Goal: Task Accomplishment & Management: Complete application form

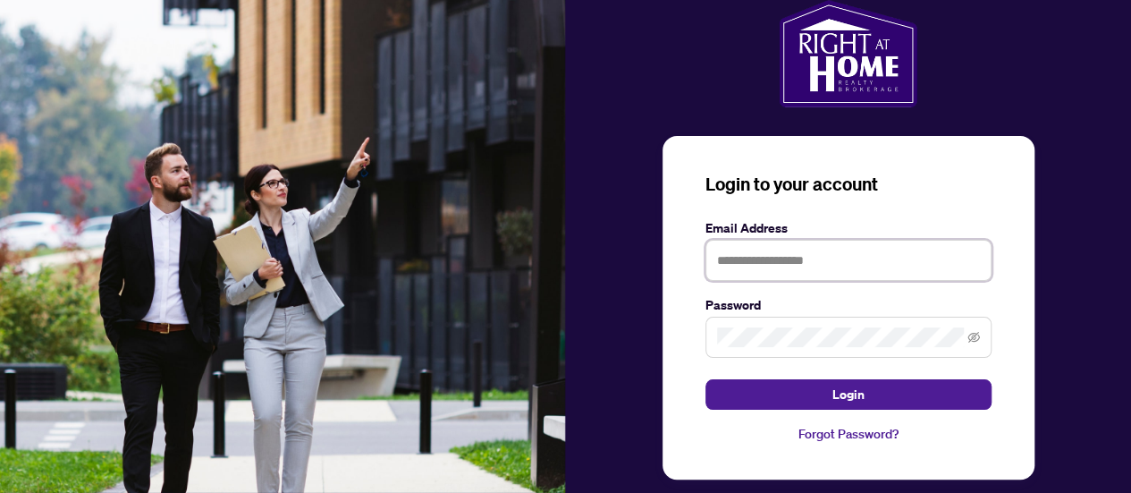
click at [732, 255] on input "text" at bounding box center [849, 260] width 286 height 41
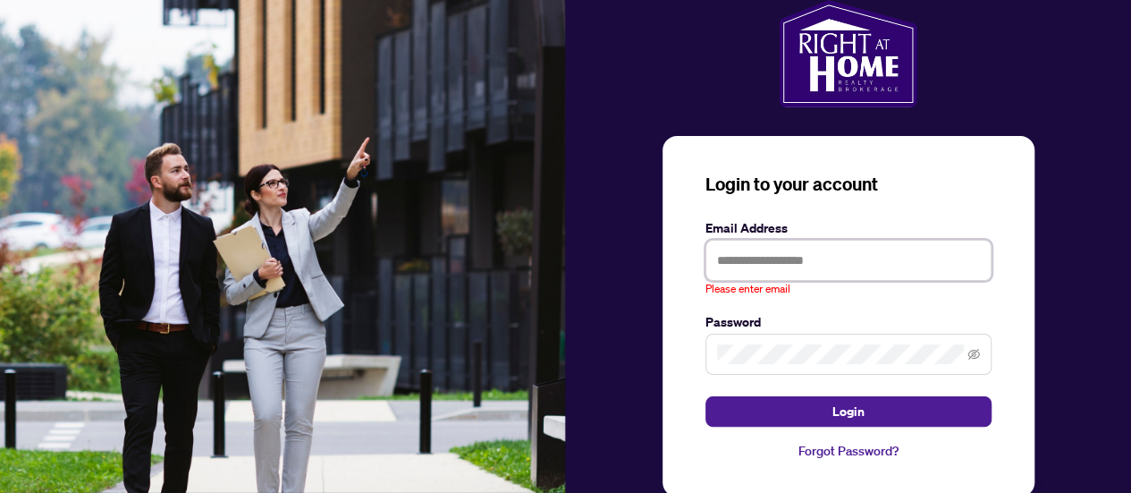
type input "**********"
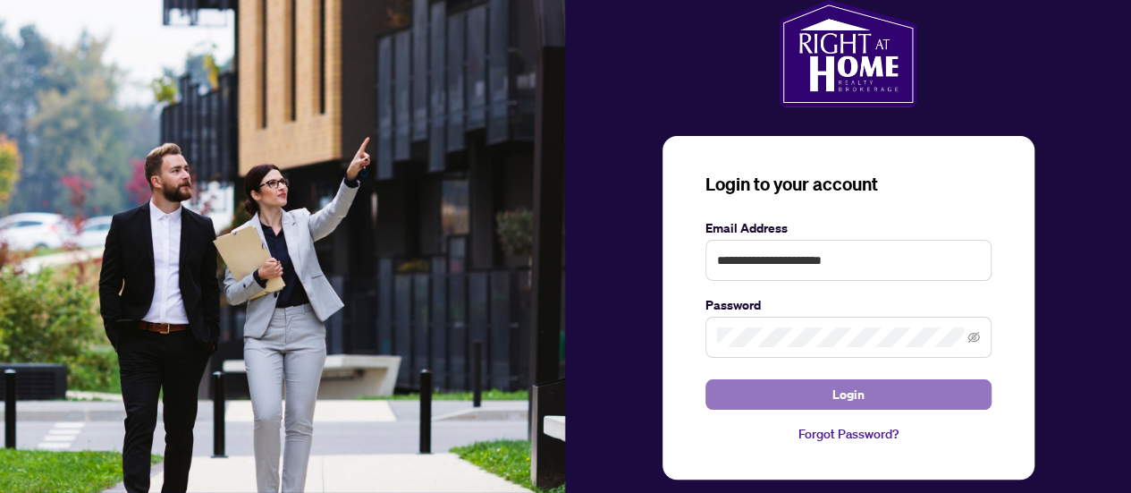
click at [835, 392] on span "Login" at bounding box center [849, 394] width 32 height 29
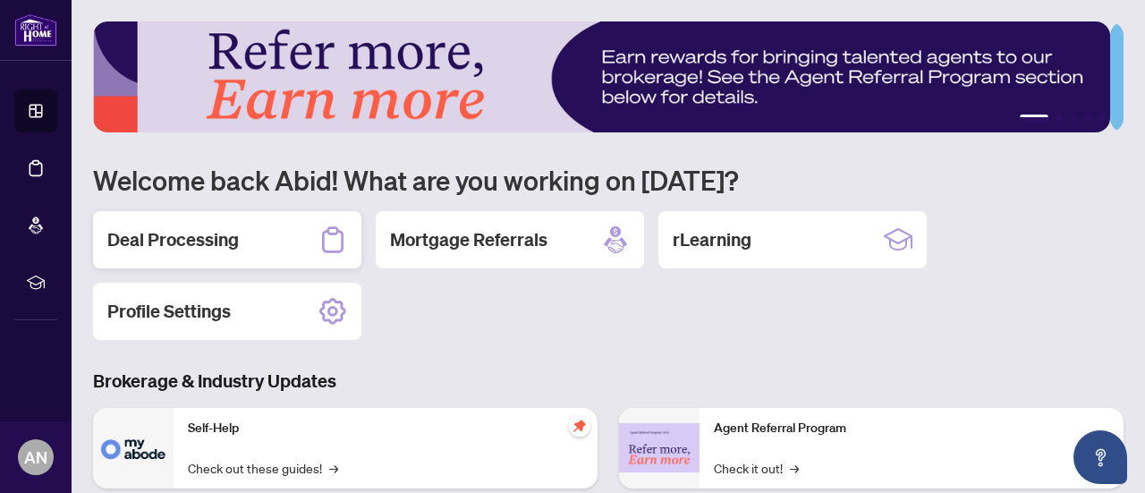
click at [145, 237] on h2 "Deal Processing" at bounding box center [172, 239] width 131 height 25
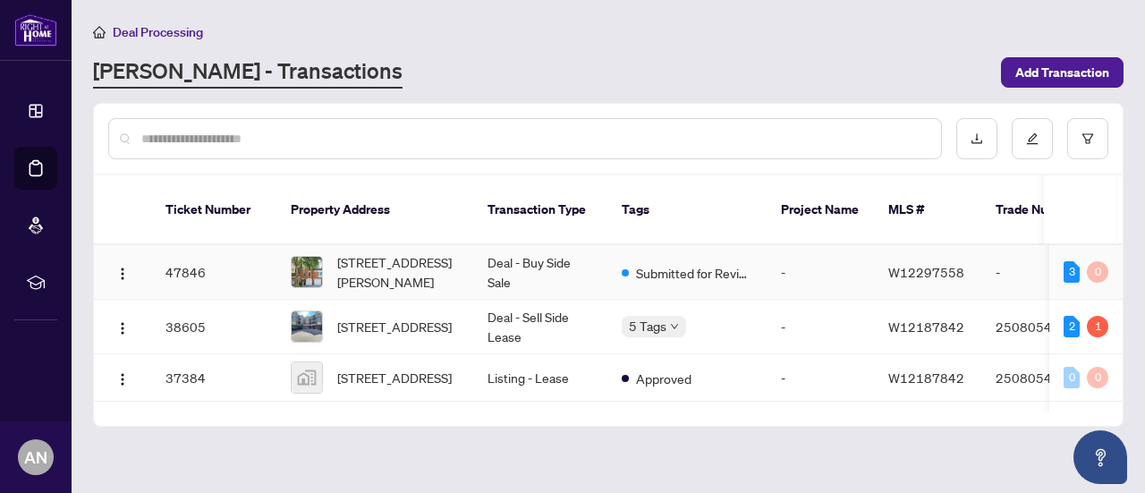
click at [563, 245] on td "Deal - Buy Side Sale" at bounding box center [540, 272] width 134 height 55
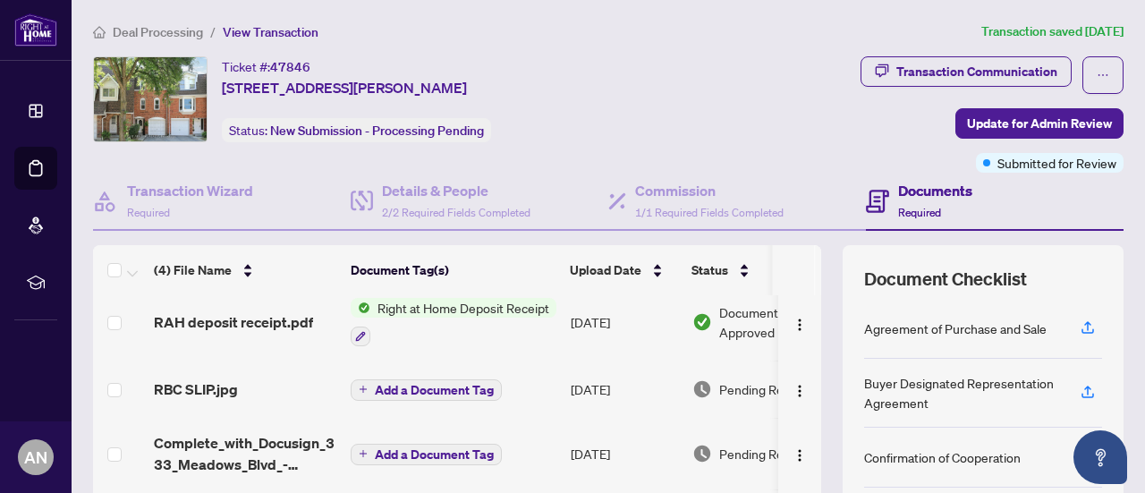
scroll to position [89, 0]
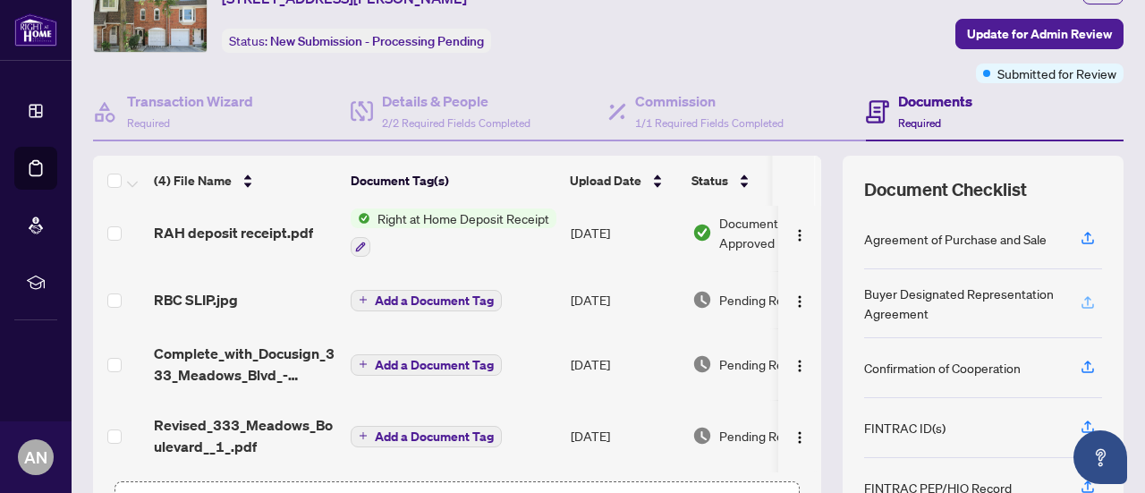
click at [1080, 298] on icon "button" at bounding box center [1088, 302] width 16 height 16
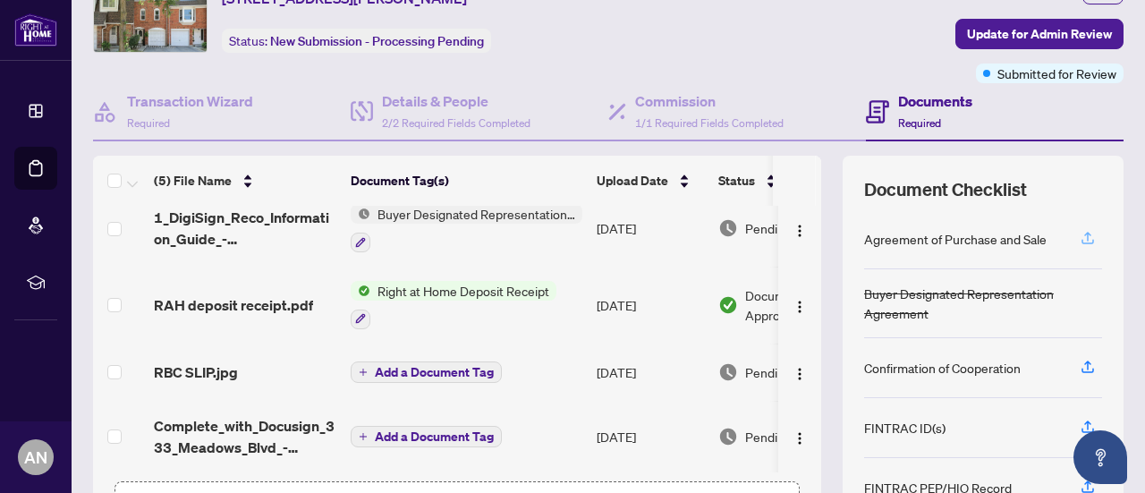
click at [1084, 232] on icon "button" at bounding box center [1087, 236] width 7 height 9
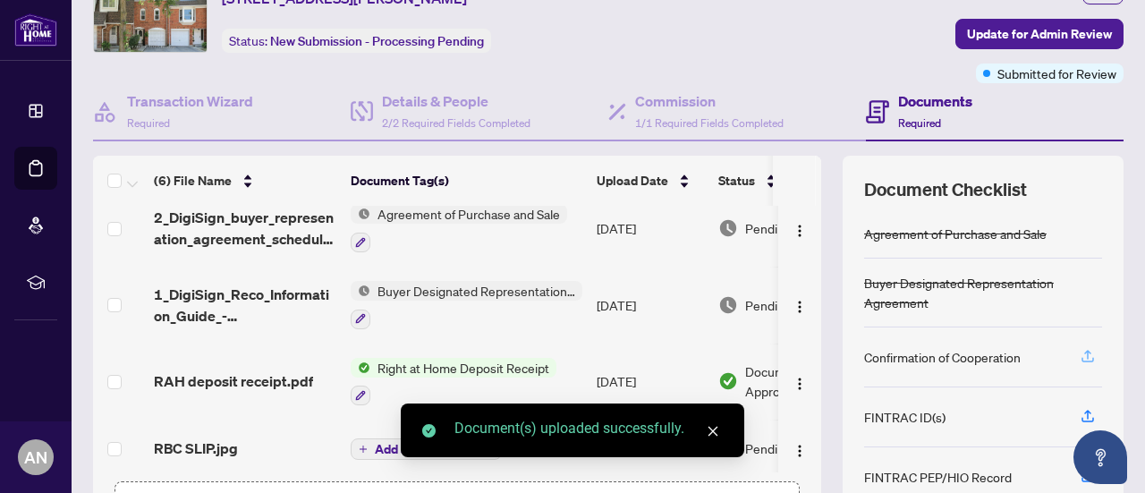
click at [1084, 350] on icon "button" at bounding box center [1087, 354] width 7 height 9
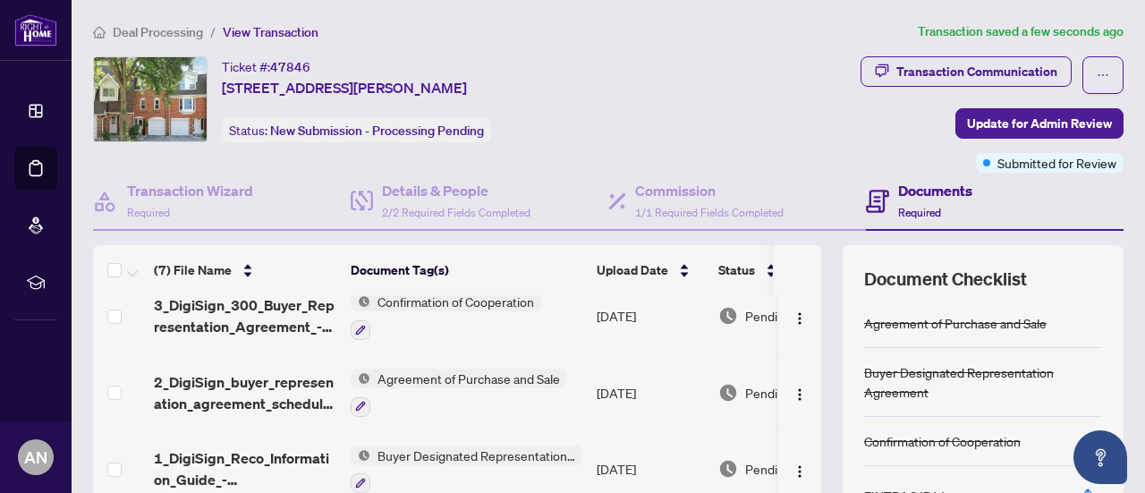
scroll to position [0, 0]
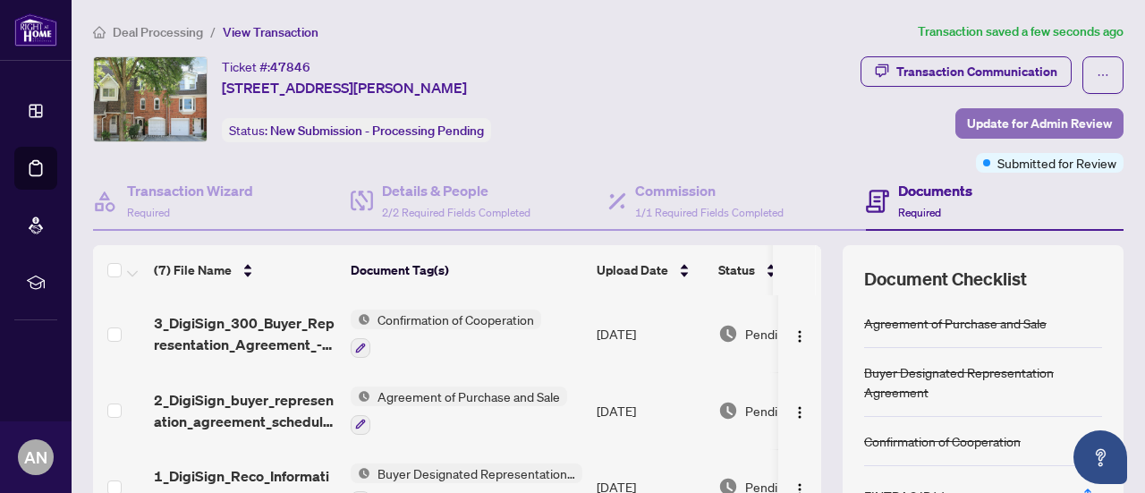
click at [1000, 123] on span "Update for Admin Review" at bounding box center [1039, 123] width 145 height 29
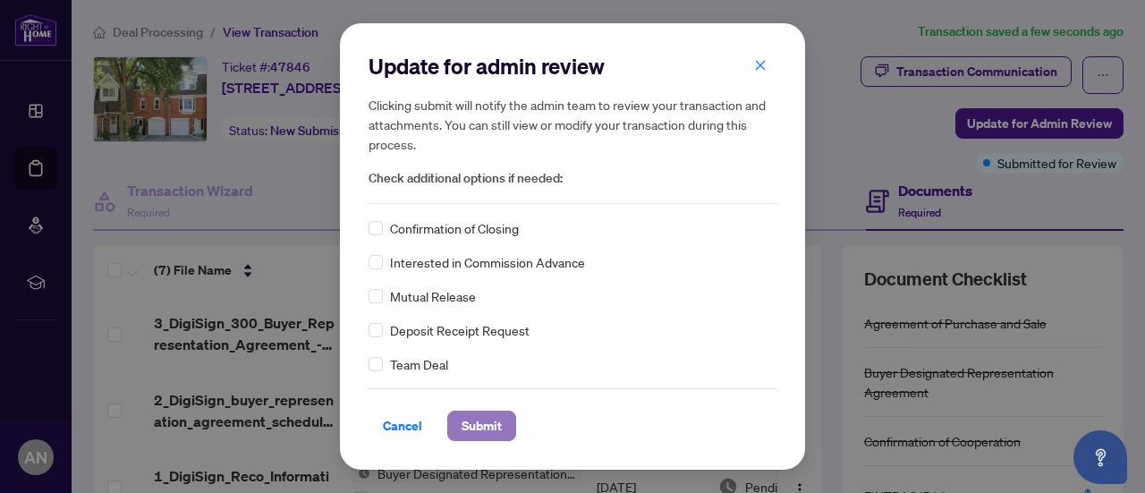
click at [477, 427] on span "Submit" at bounding box center [481, 425] width 40 height 29
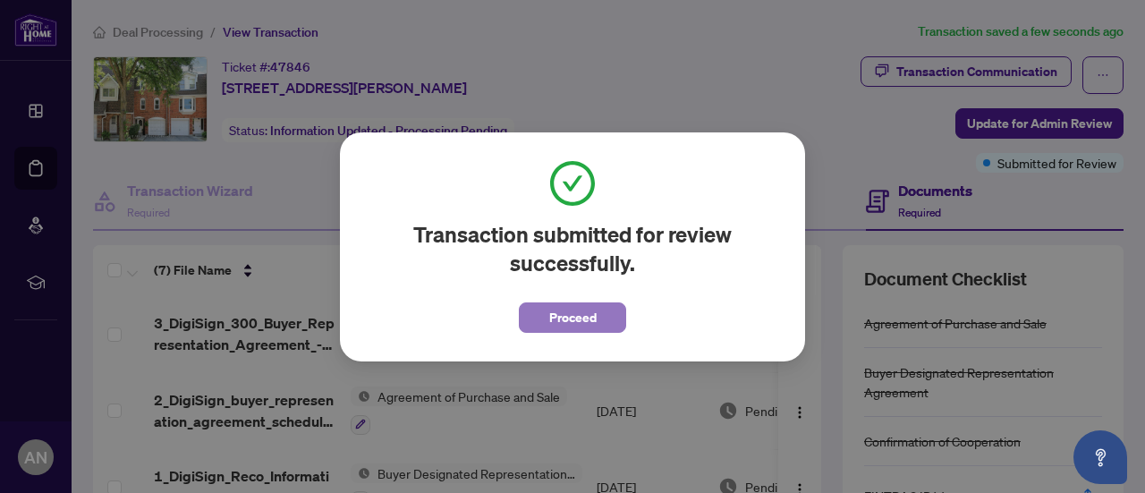
click at [574, 309] on span "Proceed" at bounding box center [572, 317] width 47 height 29
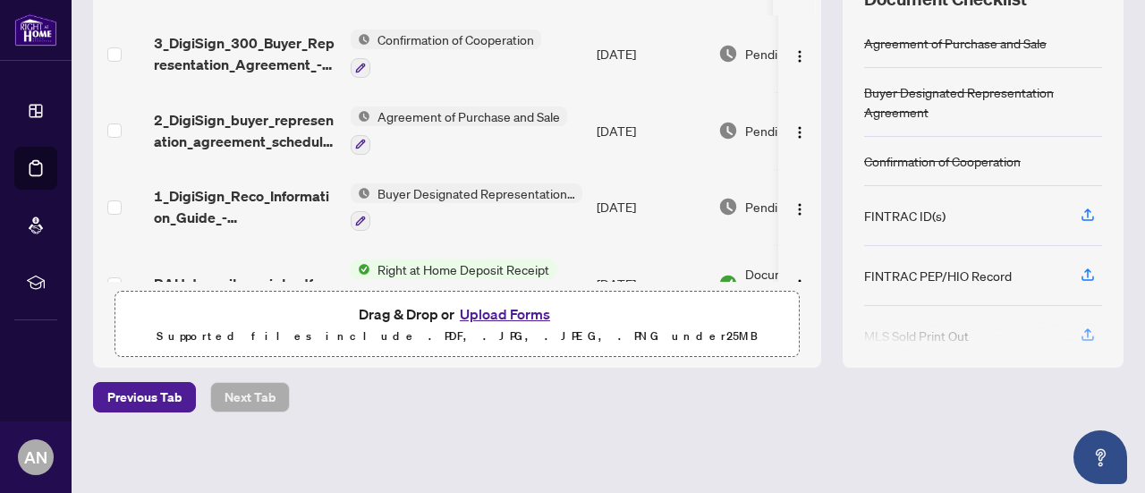
click at [676, 463] on div "Deal Processing / View Transaction Transaction saved a few seconds ago Ticket #…" at bounding box center [608, 108] width 1045 height 733
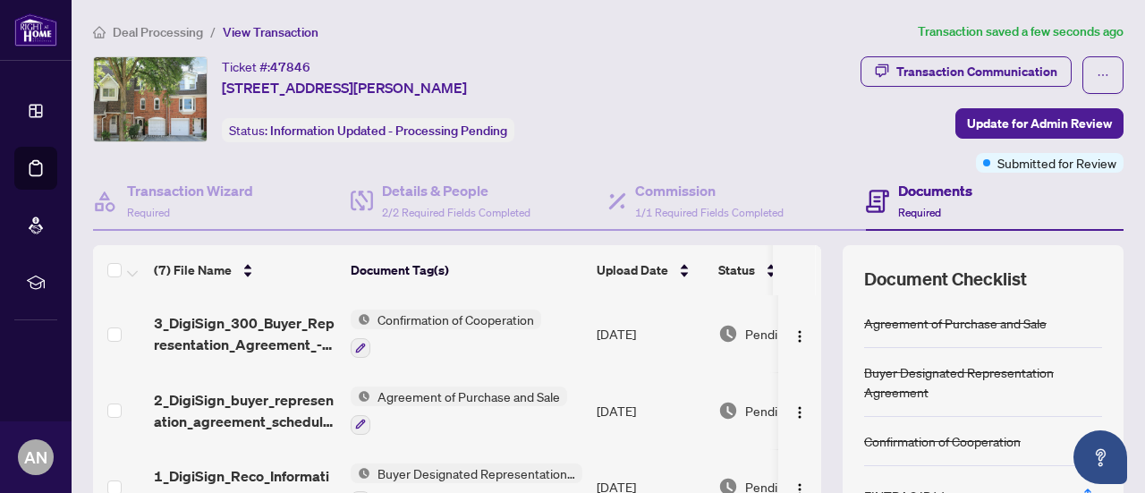
click at [145, 30] on span "Deal Processing" at bounding box center [158, 32] width 90 height 16
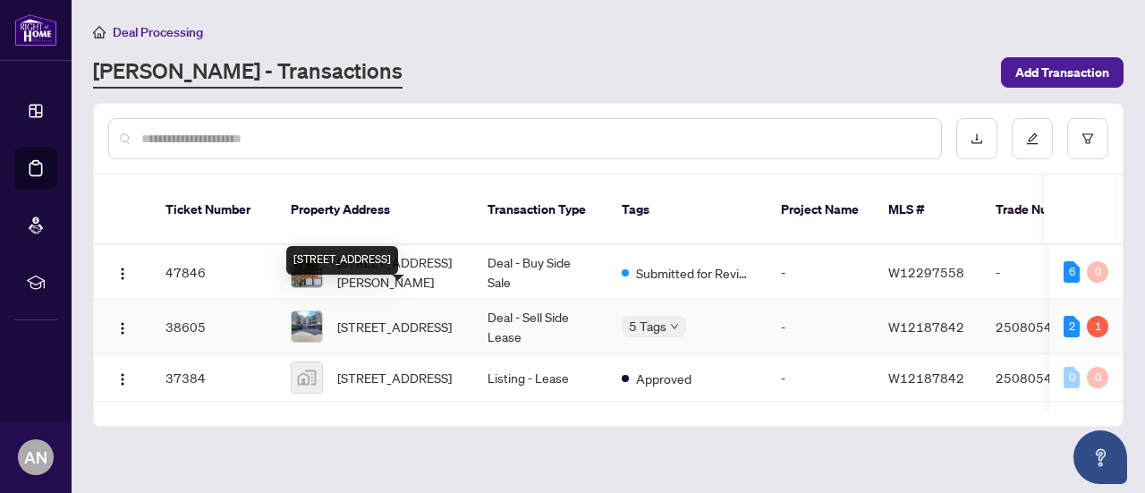
click at [411, 317] on span "[STREET_ADDRESS]" at bounding box center [394, 327] width 114 height 20
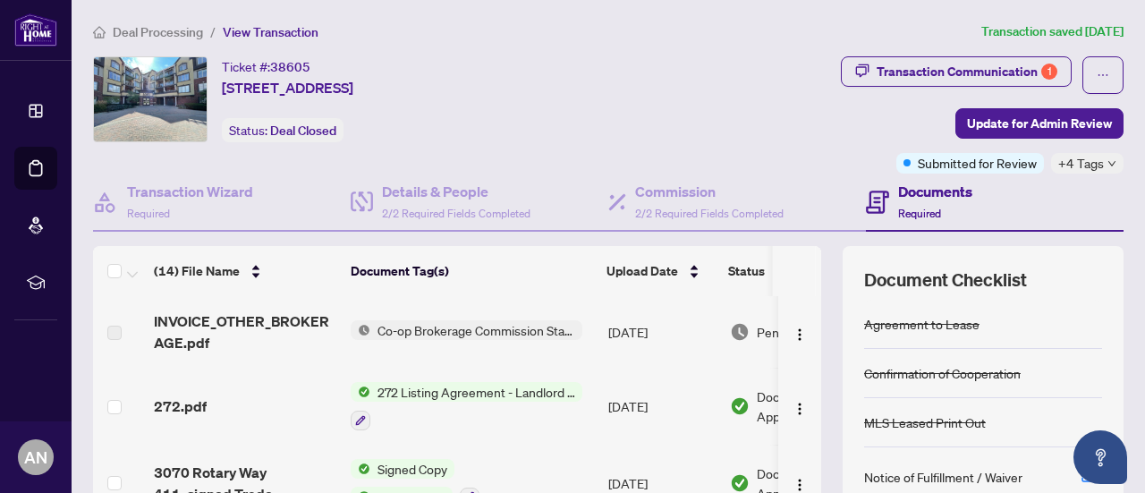
click at [428, 328] on span "Co-op Brokerage Commission Statement" at bounding box center [476, 330] width 212 height 20
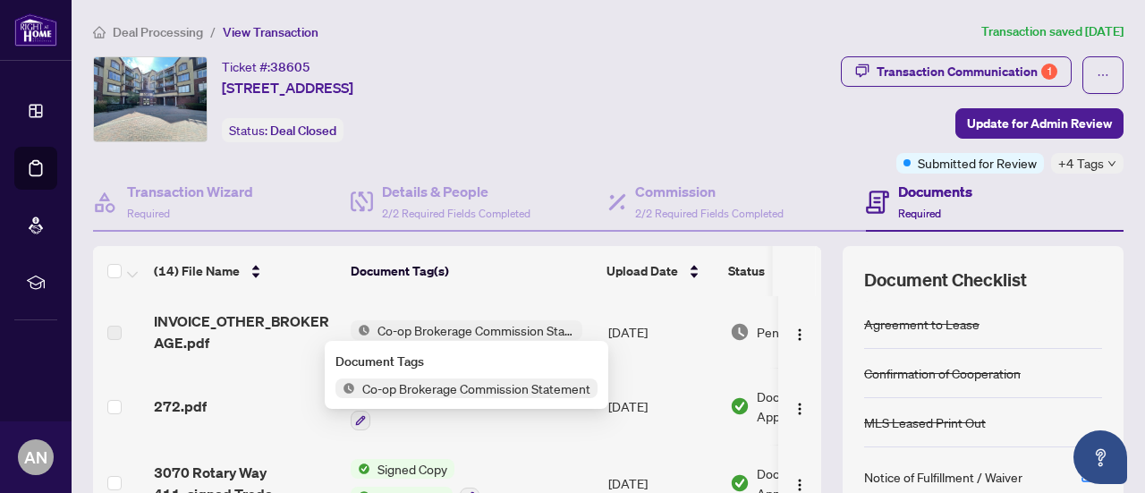
click at [411, 393] on span "Co-op Brokerage Commission Statement" at bounding box center [476, 388] width 242 height 20
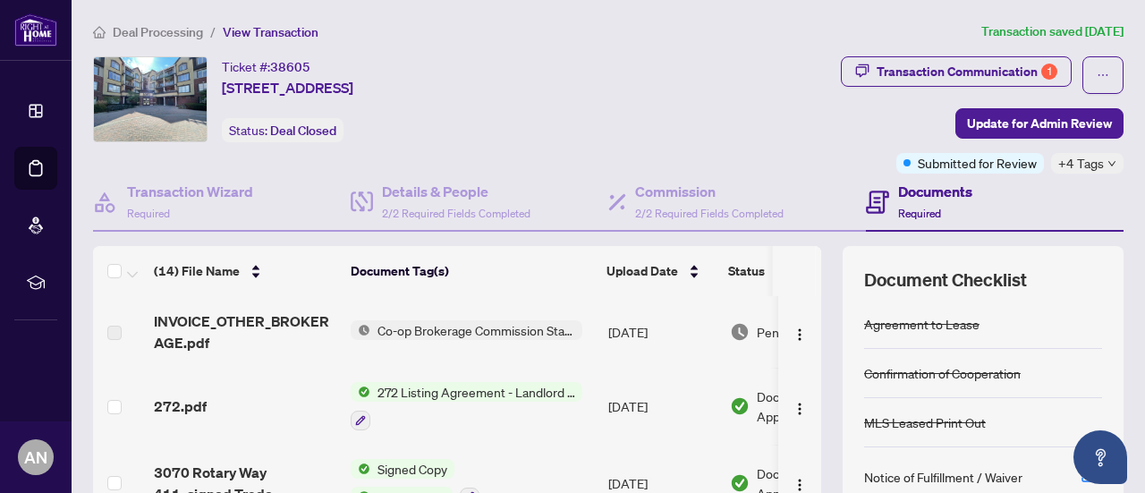
click at [541, 142] on div "Ticket #: 38605 [STREET_ADDRESS] Status: Deal Closed" at bounding box center [343, 114] width 508 height 117
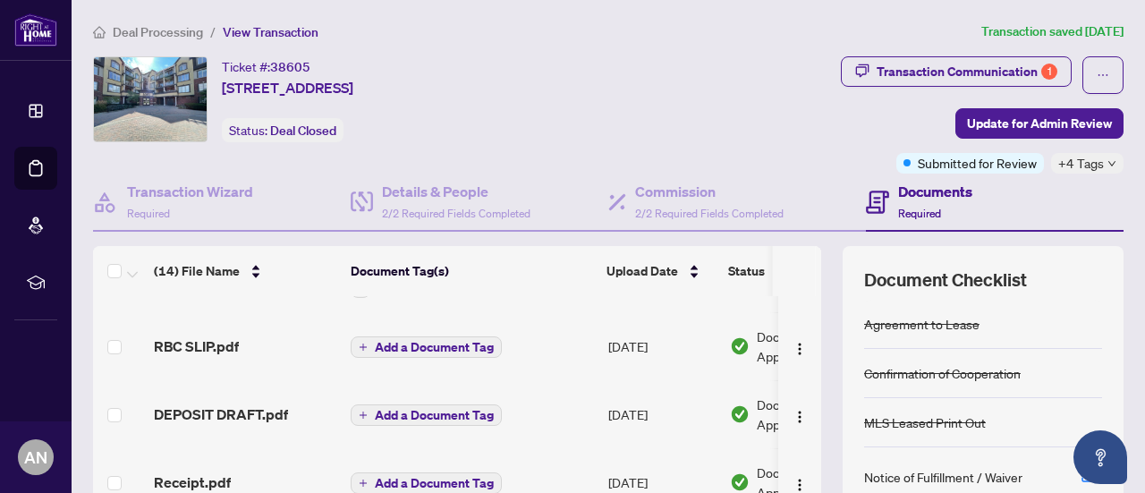
scroll to position [715, 0]
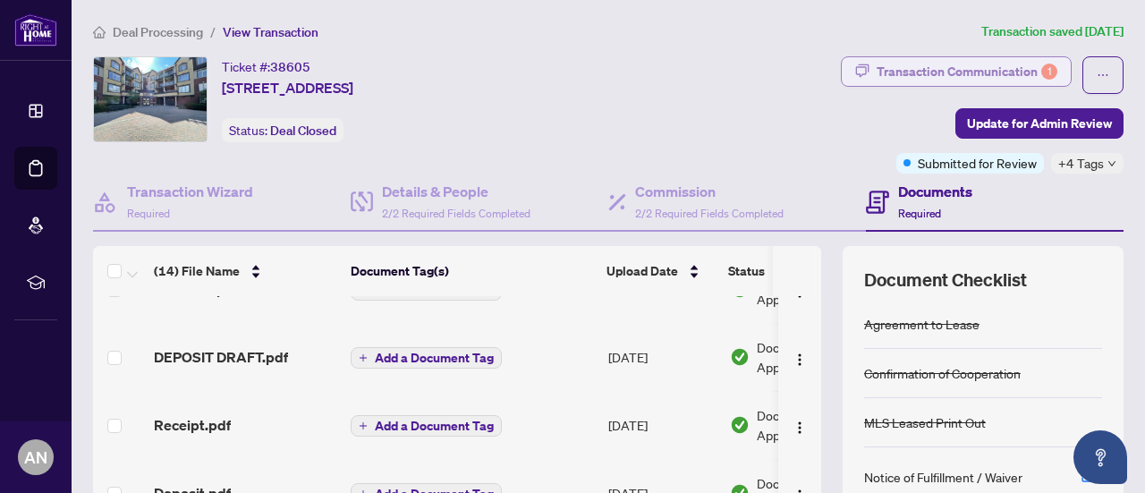
click at [896, 72] on div "Transaction Communication 1" at bounding box center [966, 71] width 181 height 29
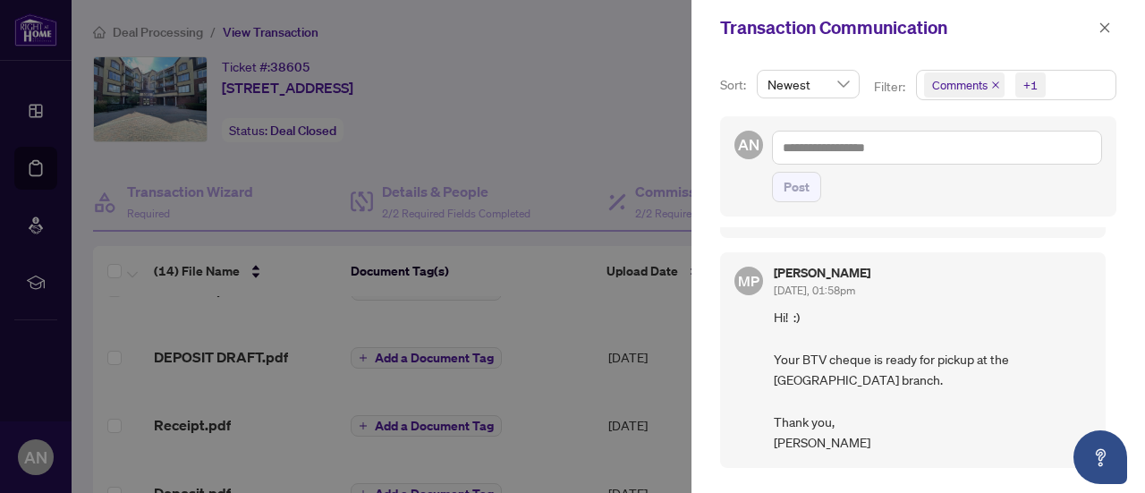
scroll to position [0, 0]
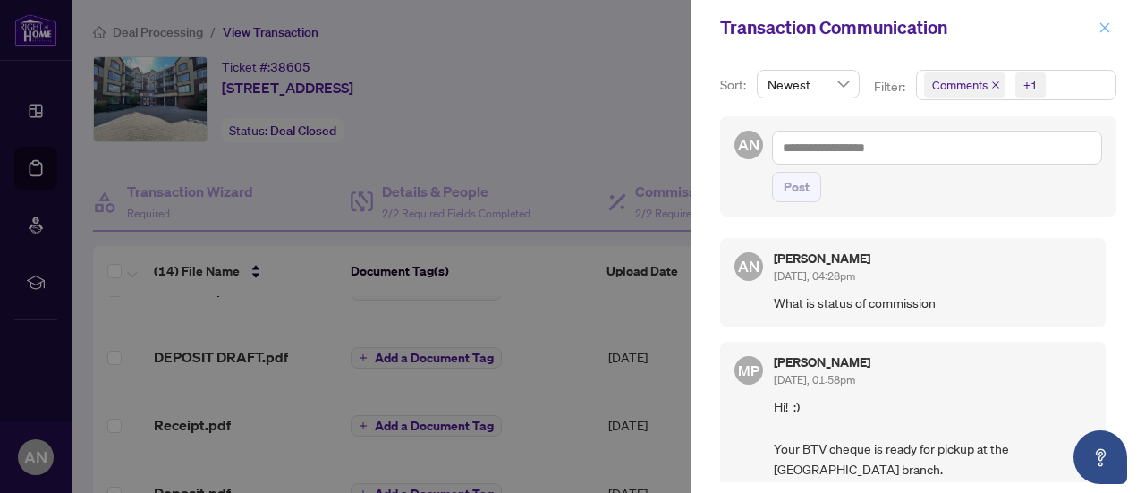
click at [1105, 26] on icon "close" at bounding box center [1104, 27] width 13 height 13
